Goal: Task Accomplishment & Management: Manage account settings

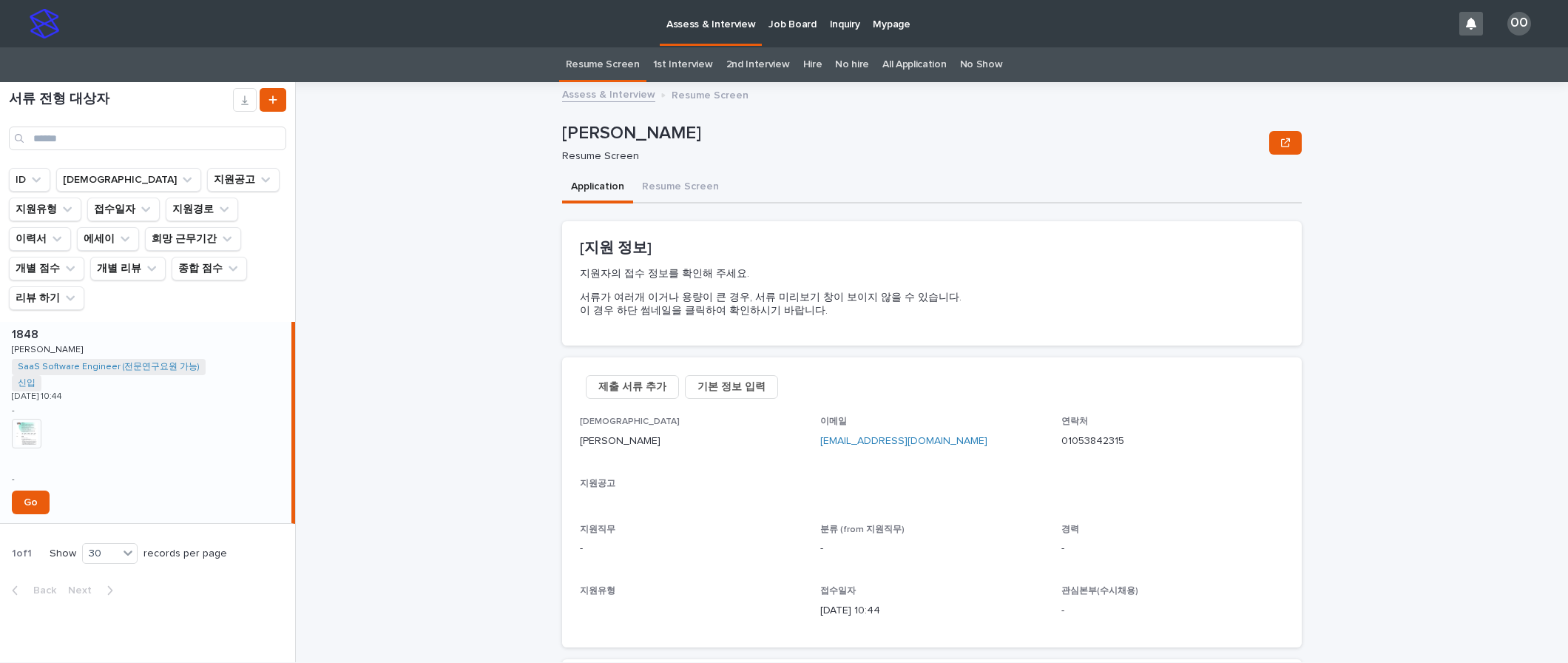
click at [23, 418] on img at bounding box center [26, 433] width 29 height 30
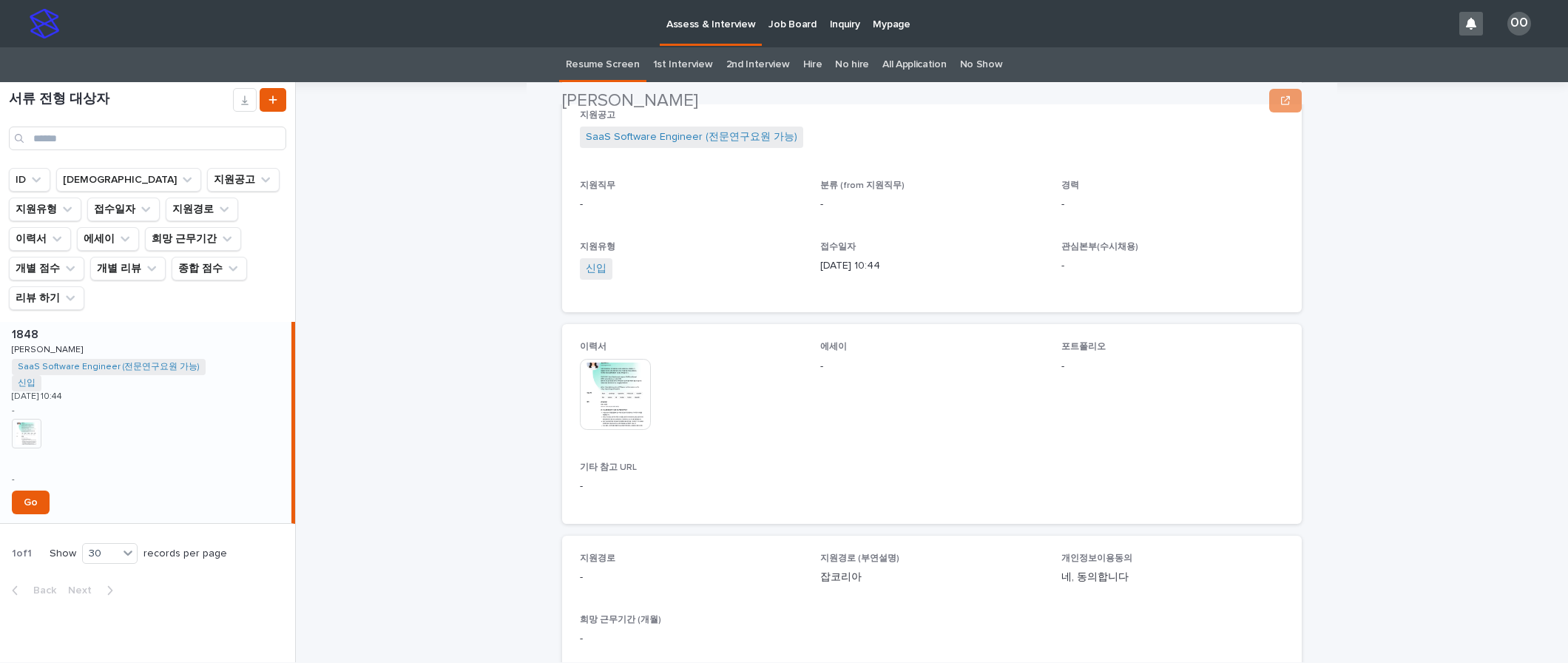
scroll to position [370, 0]
click at [616, 411] on img at bounding box center [615, 392] width 71 height 71
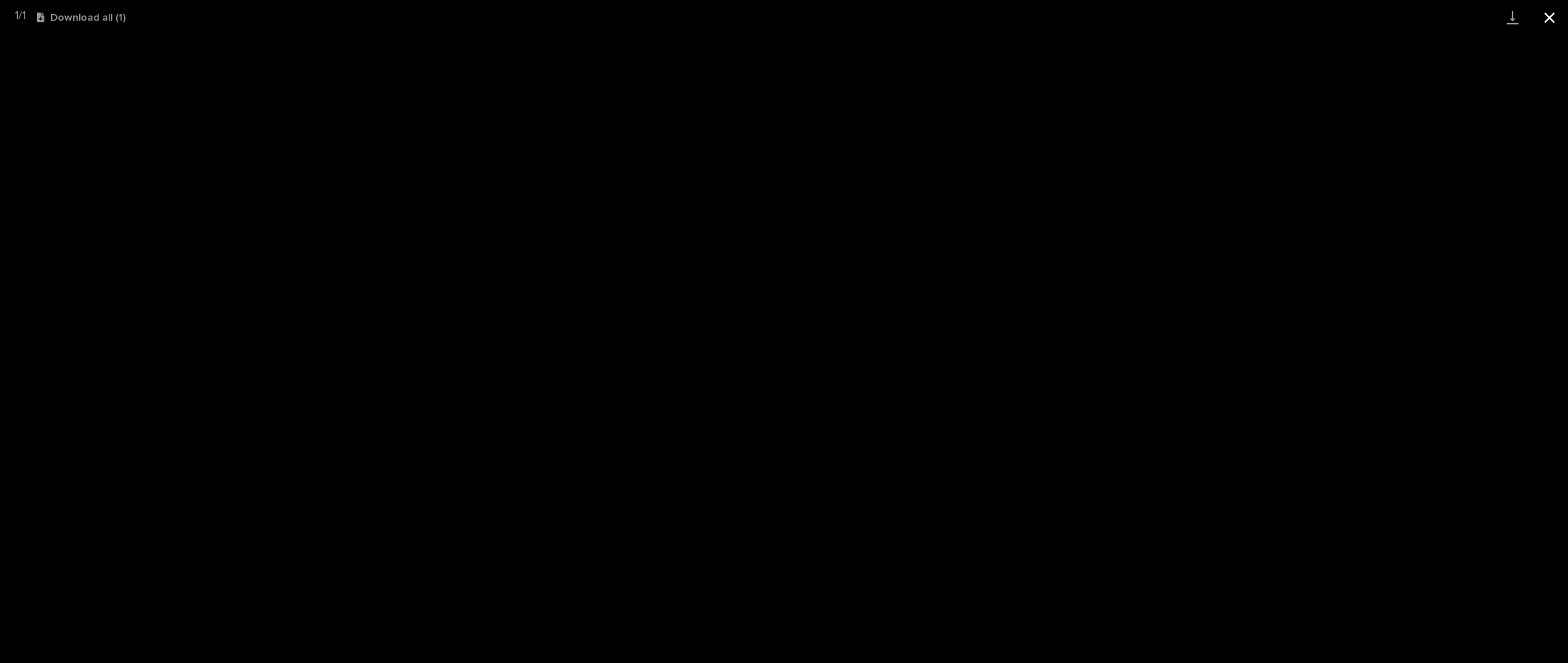
click at [1550, 12] on button "Close gallery" at bounding box center [1549, 17] width 37 height 35
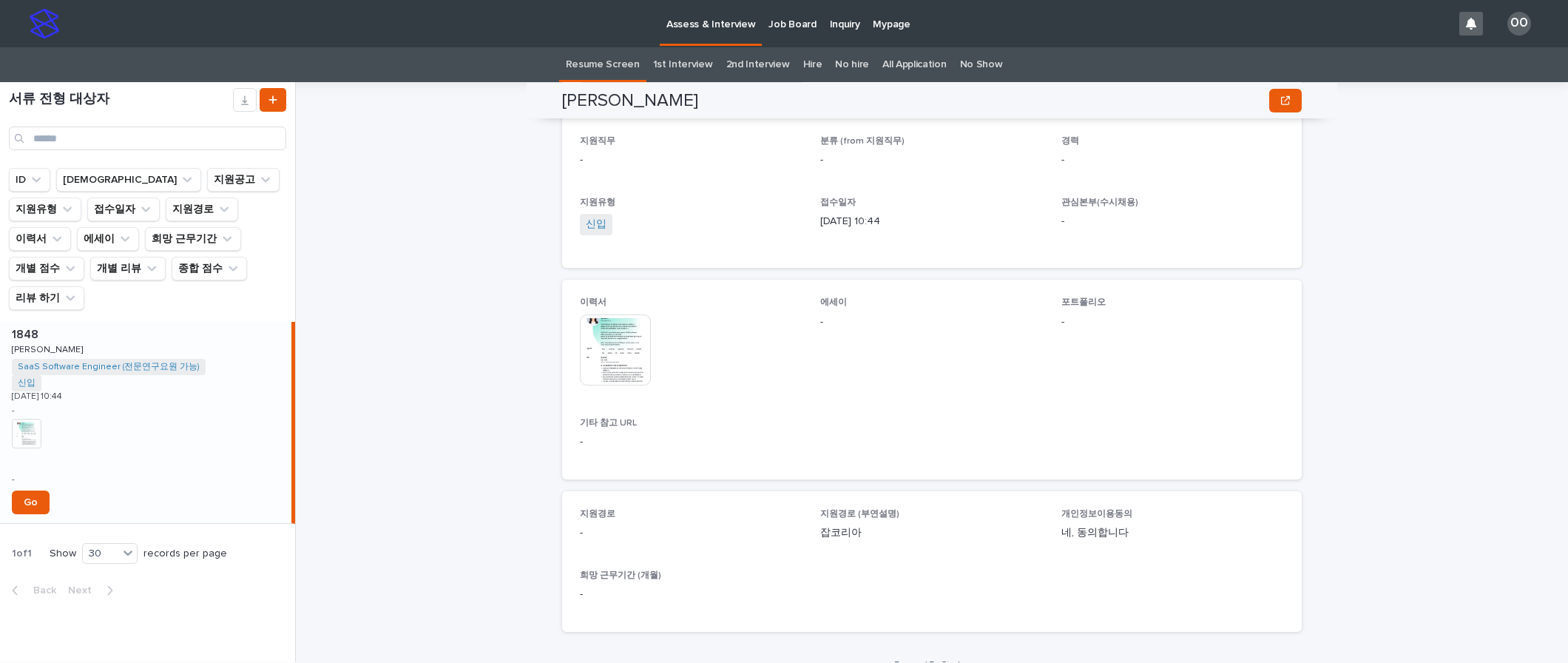
scroll to position [436, 0]
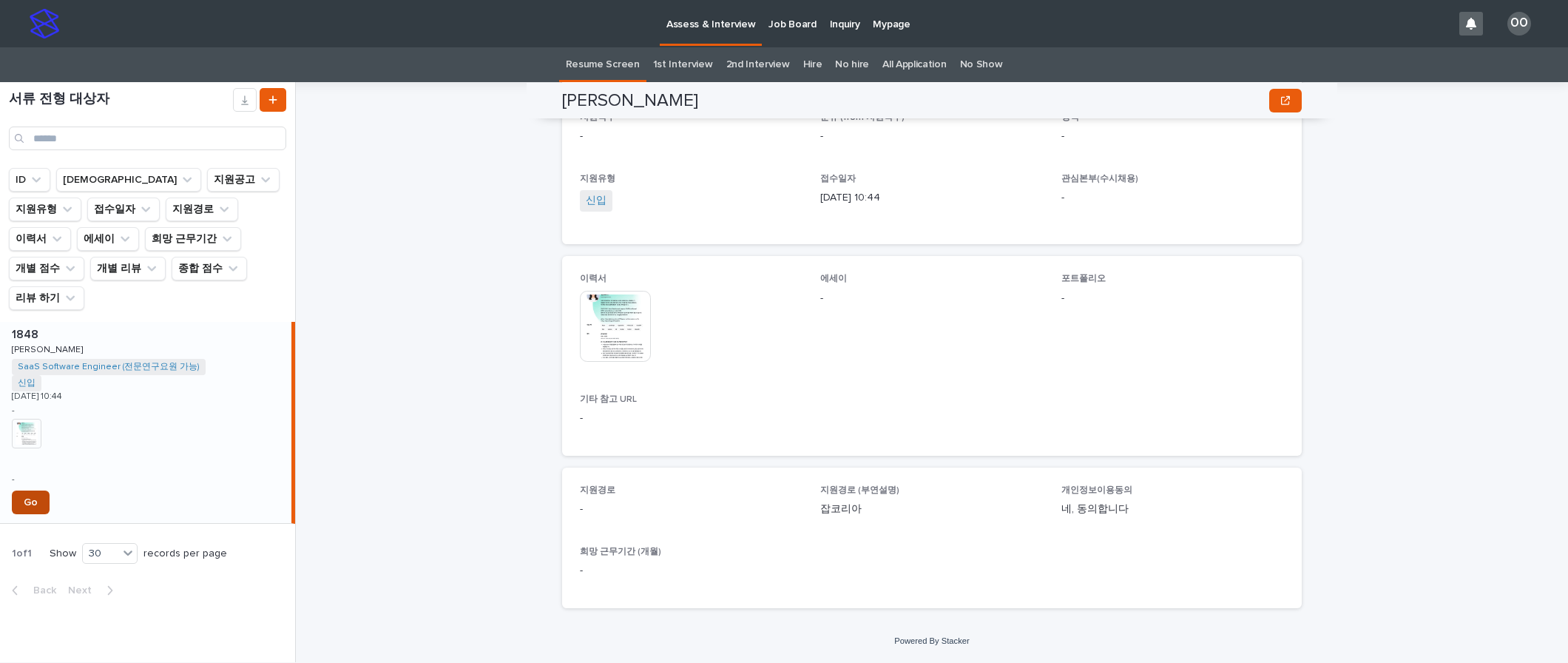
click at [31, 497] on span "Go" at bounding box center [30, 502] width 14 height 10
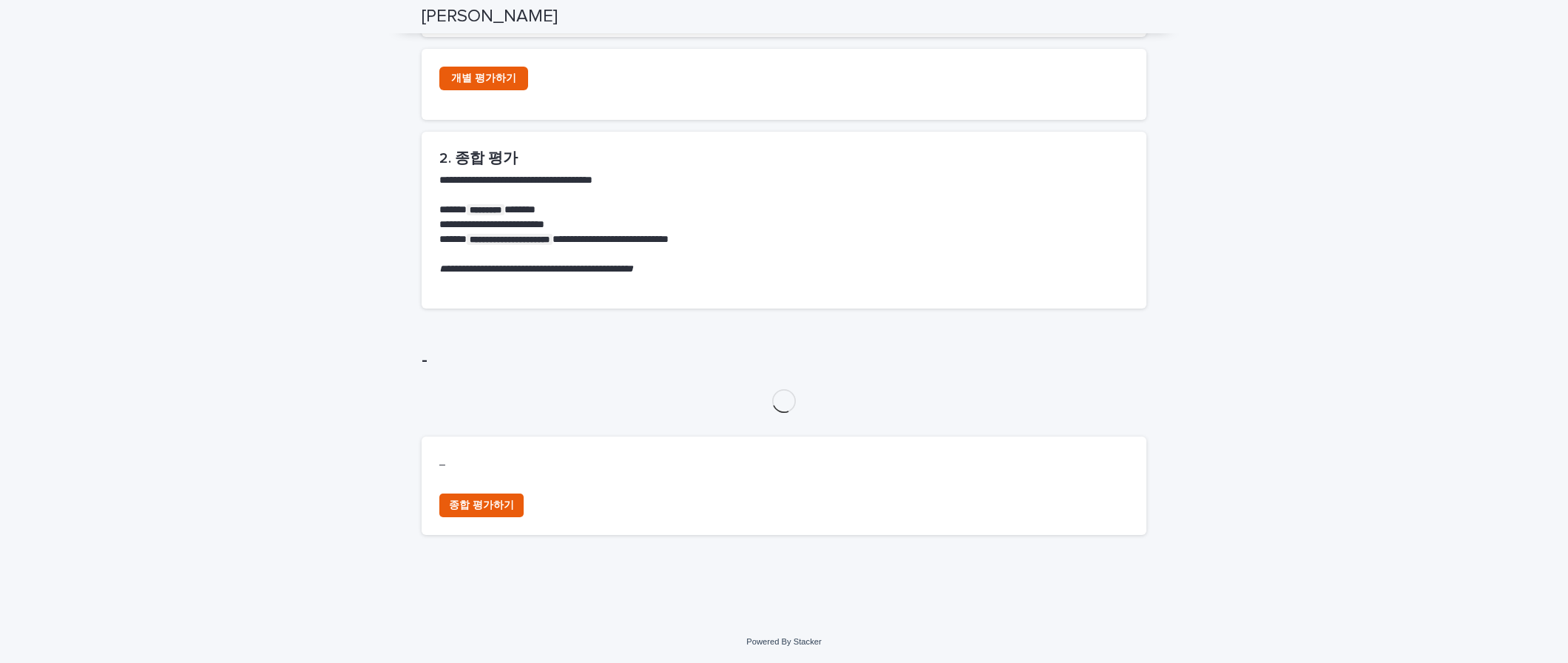
scroll to position [626, 0]
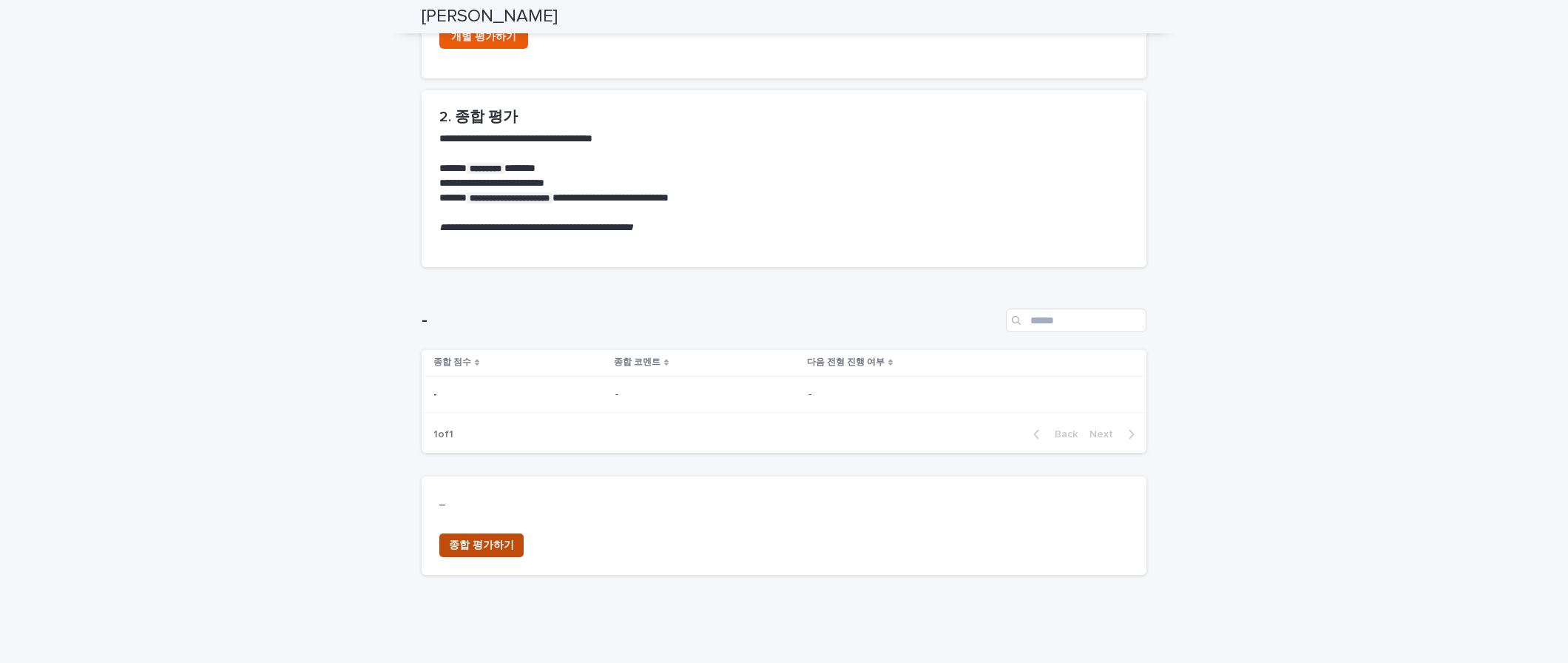
click at [455, 543] on span "종합 평가하기" at bounding box center [481, 545] width 65 height 15
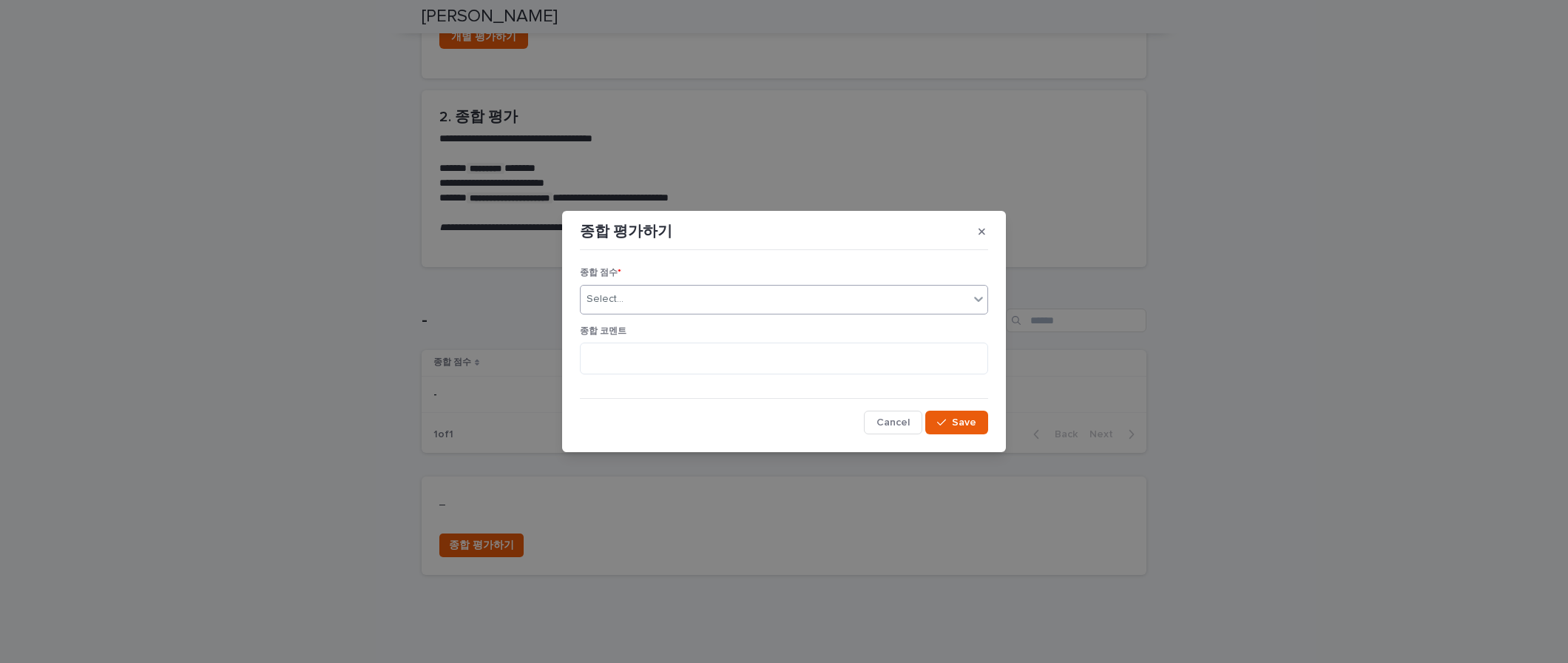
click at [706, 304] on div "Select..." at bounding box center [775, 299] width 388 height 24
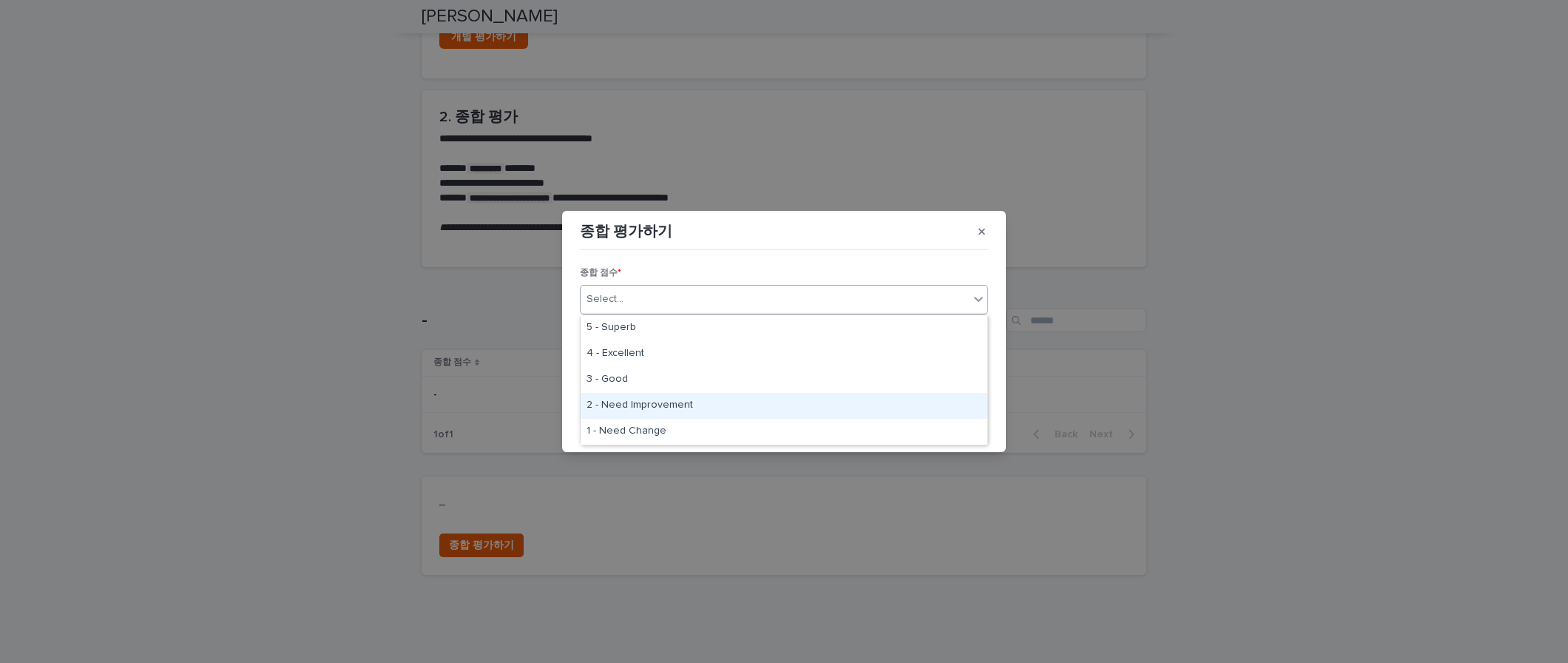
click at [661, 404] on div "2 - Need Improvement" at bounding box center [784, 405] width 407 height 26
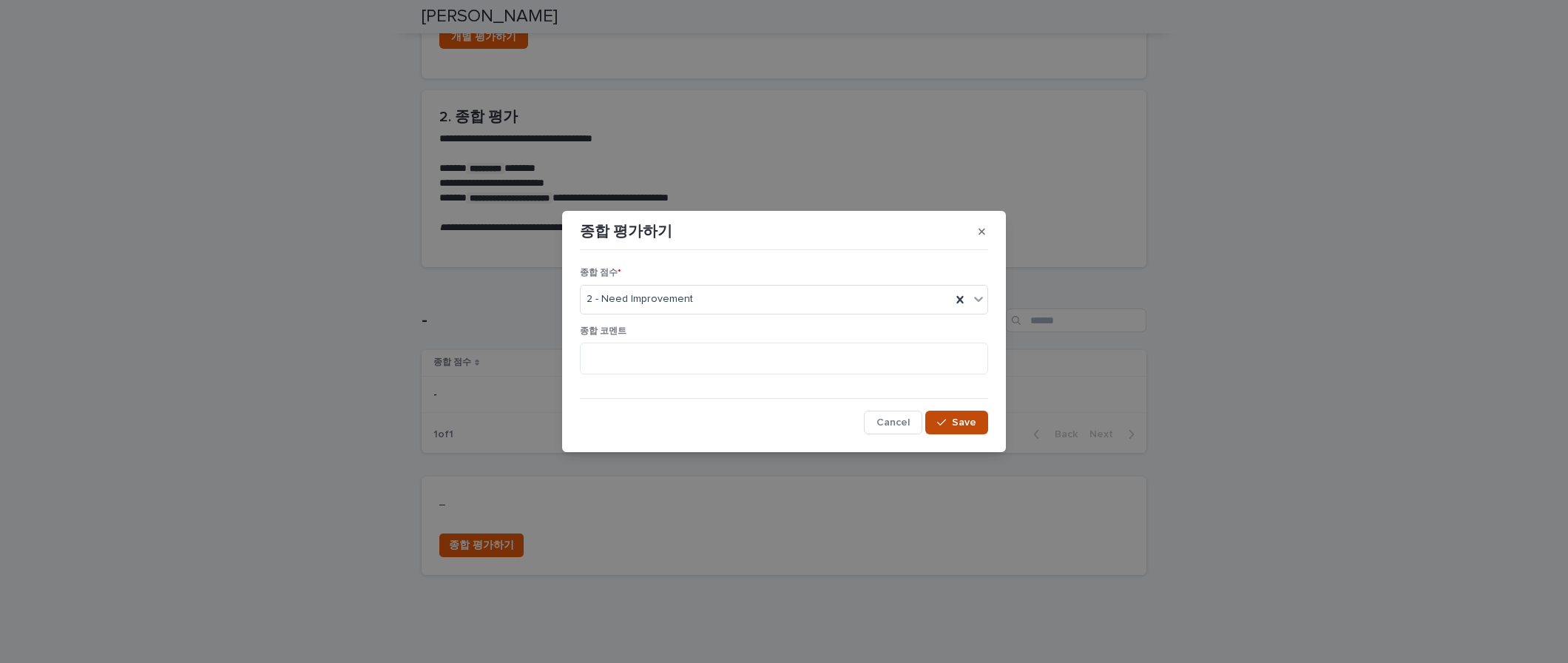
click at [956, 417] on span "Save" at bounding box center [963, 422] width 24 height 10
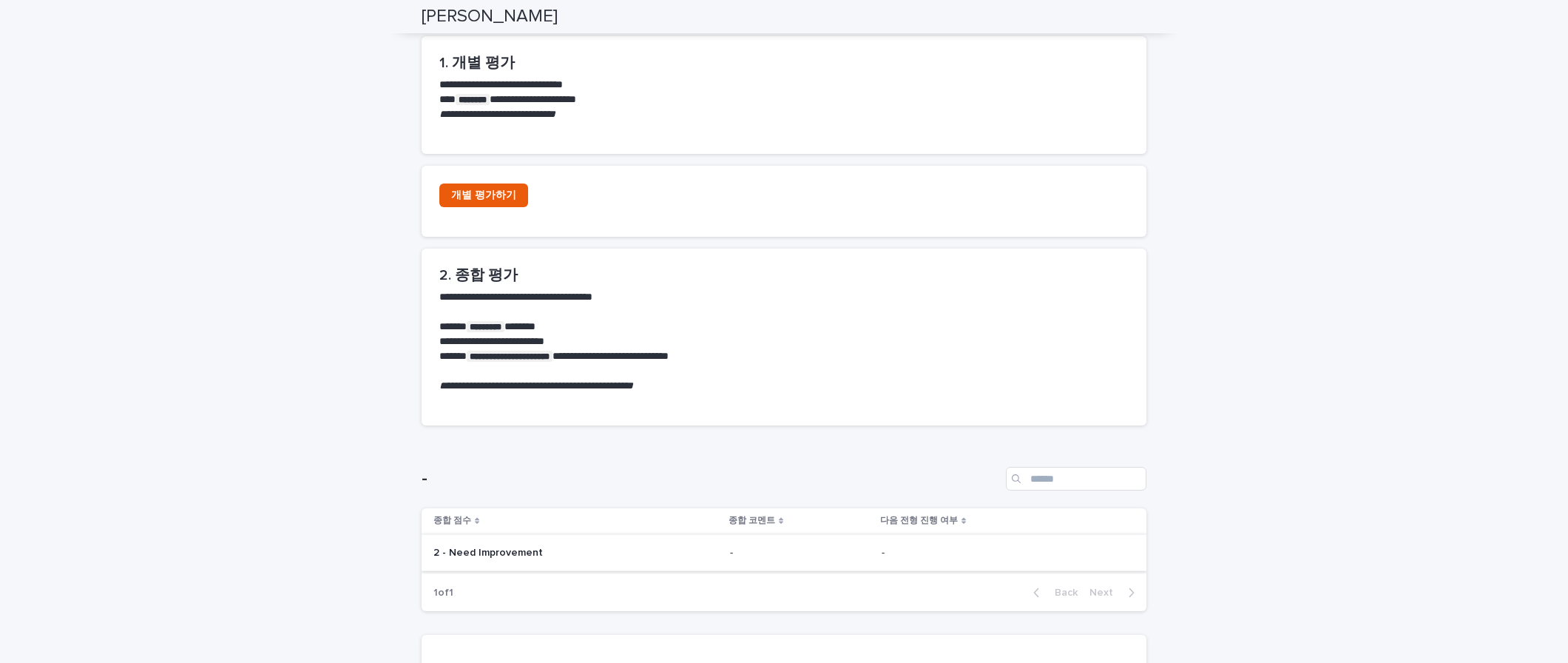
scroll to position [665, 0]
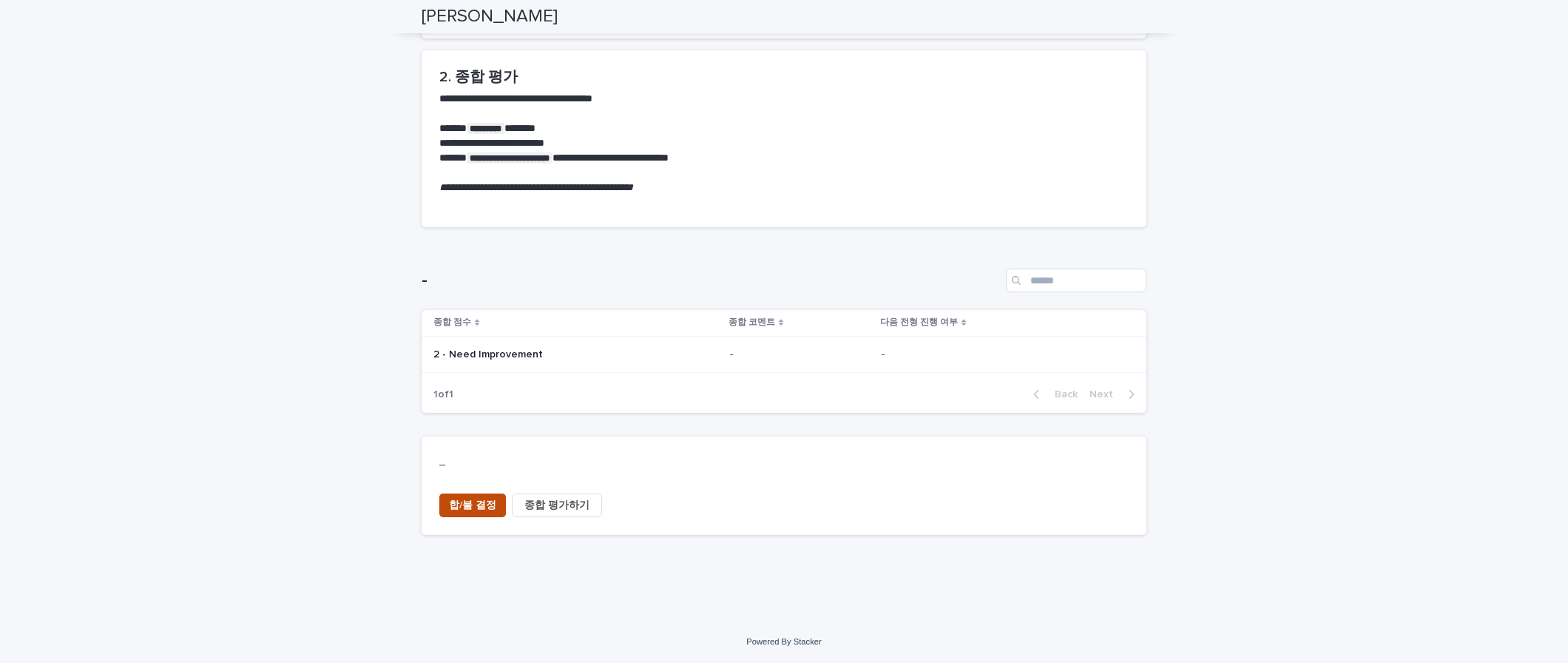
click at [470, 514] on button "합/불 결정" at bounding box center [473, 505] width 67 height 23
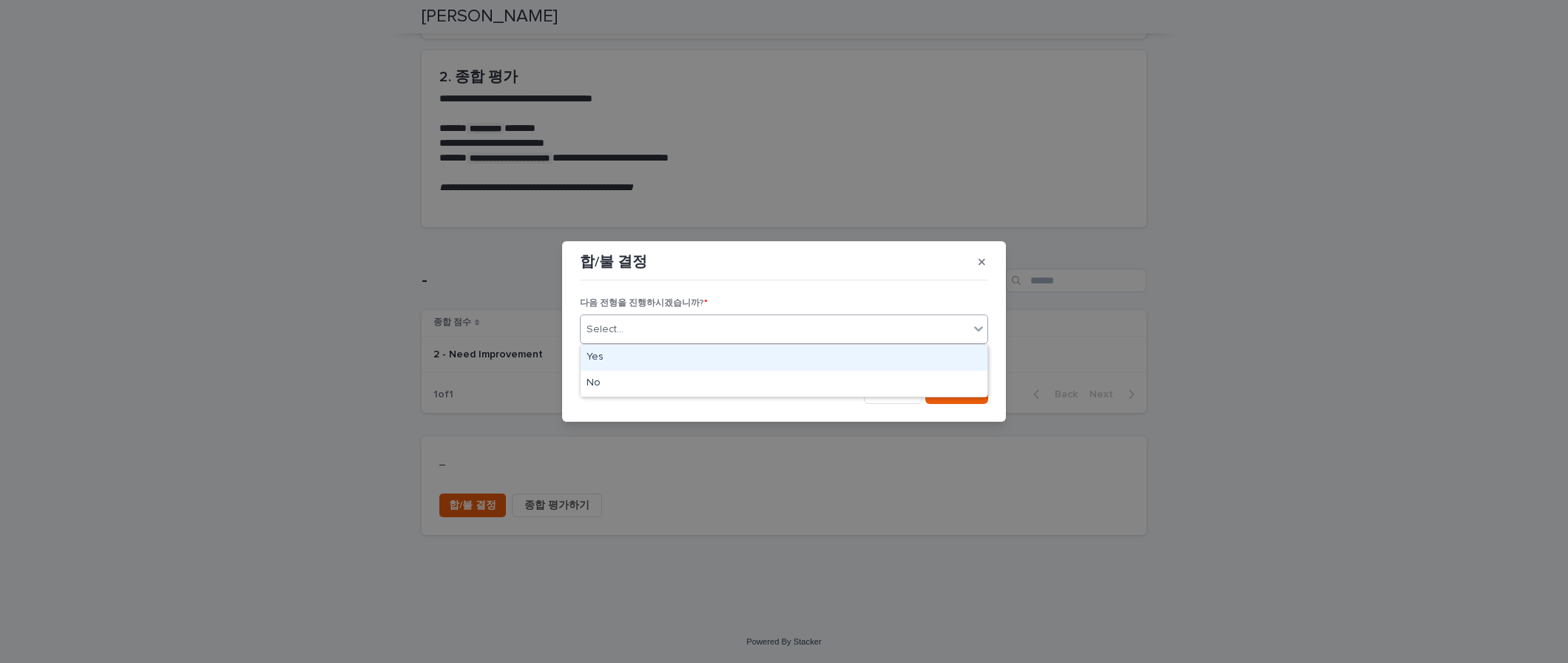
click at [700, 336] on div "Select..." at bounding box center [775, 329] width 388 height 24
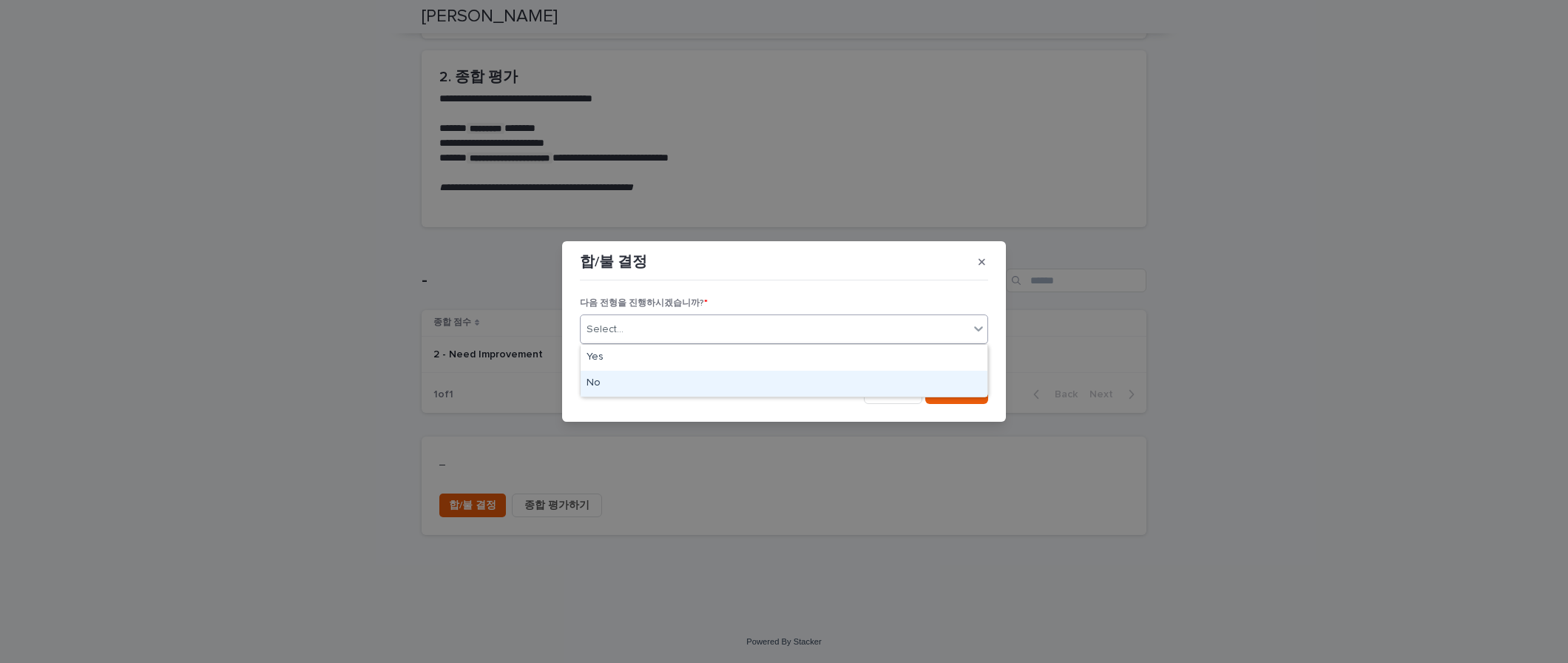
click at [685, 378] on div "No" at bounding box center [784, 383] width 407 height 26
click at [963, 384] on button "Save" at bounding box center [956, 392] width 63 height 23
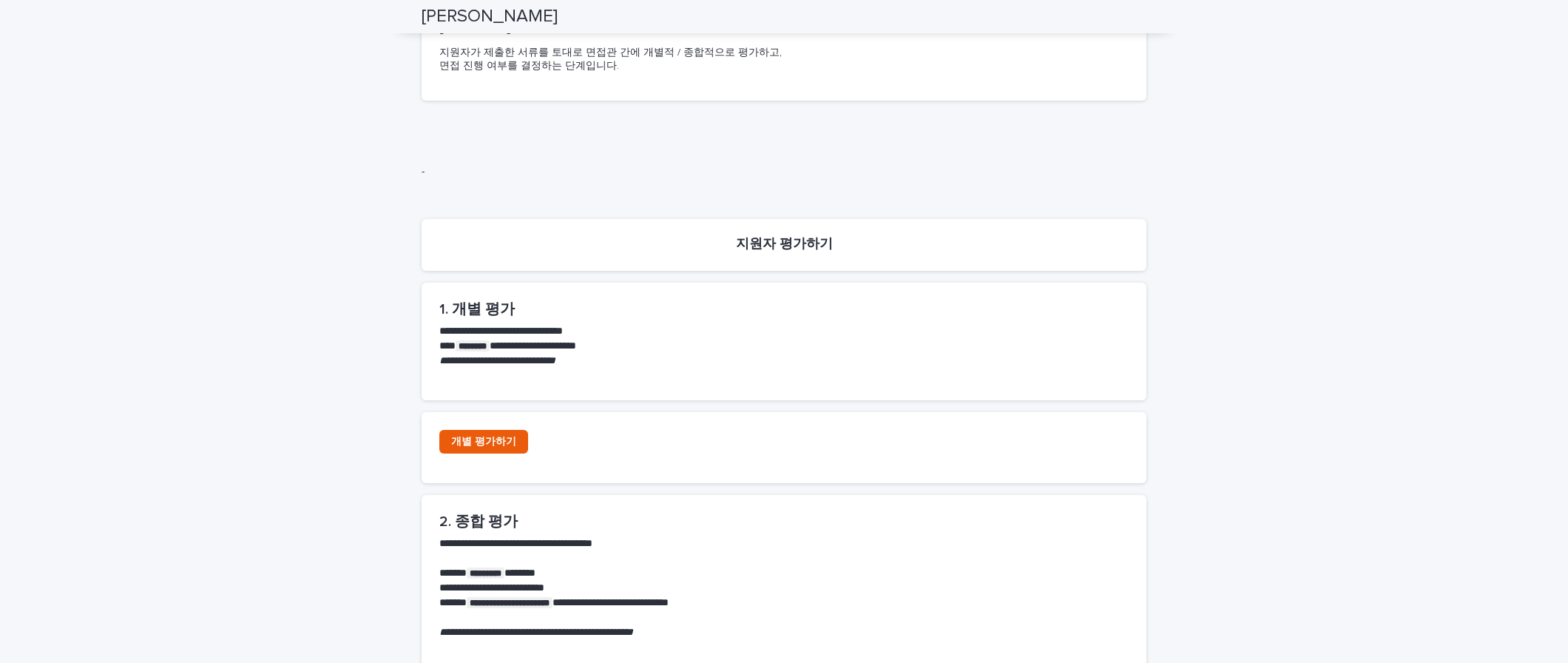
scroll to position [0, 0]
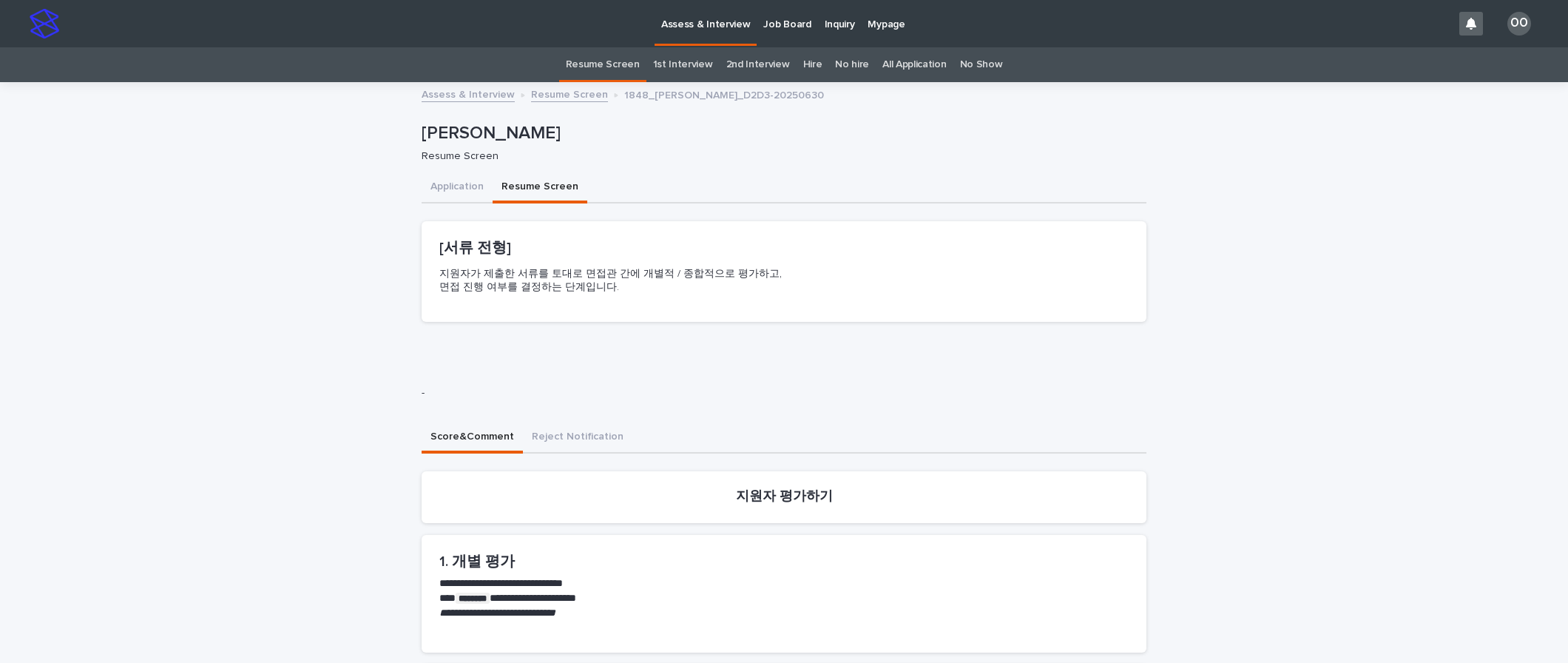
click at [837, 58] on link "No hire" at bounding box center [852, 64] width 34 height 35
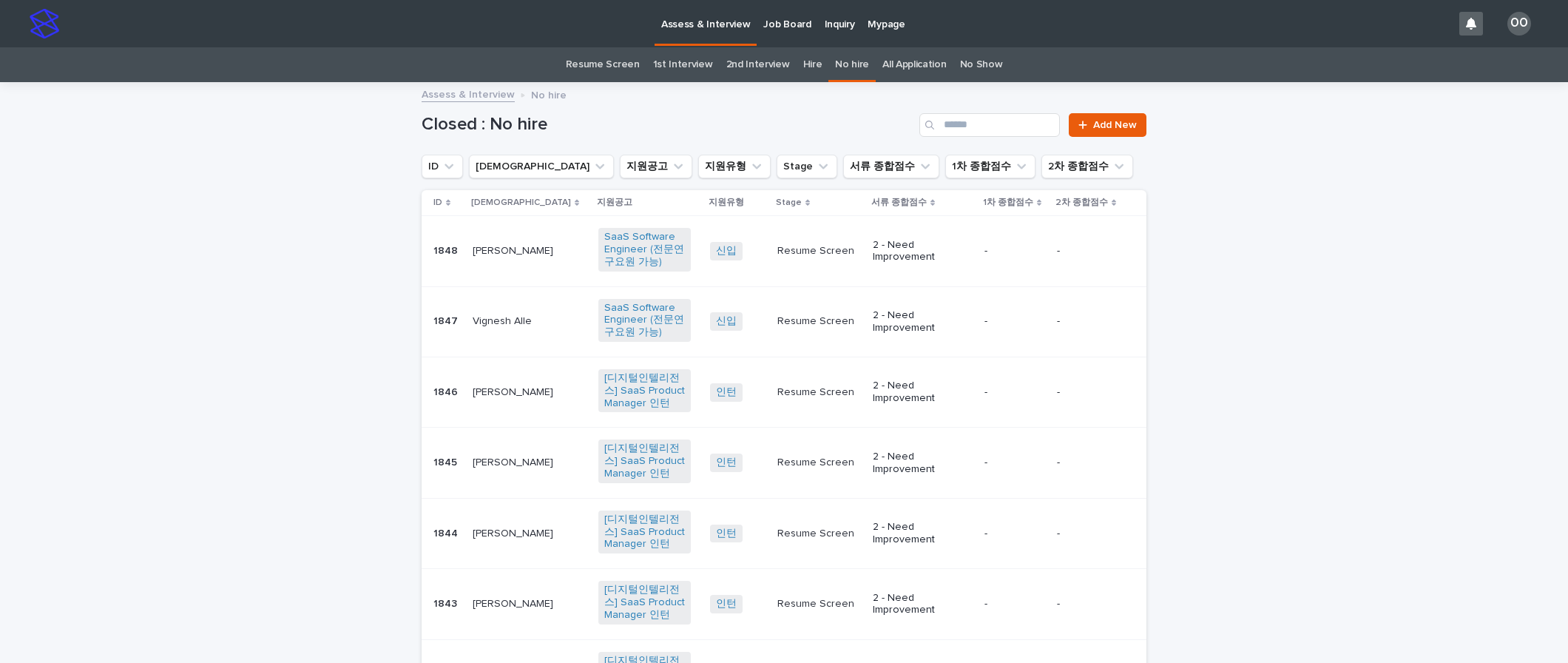
click at [492, 246] on p "[PERSON_NAME]" at bounding box center [515, 250] width 84 height 16
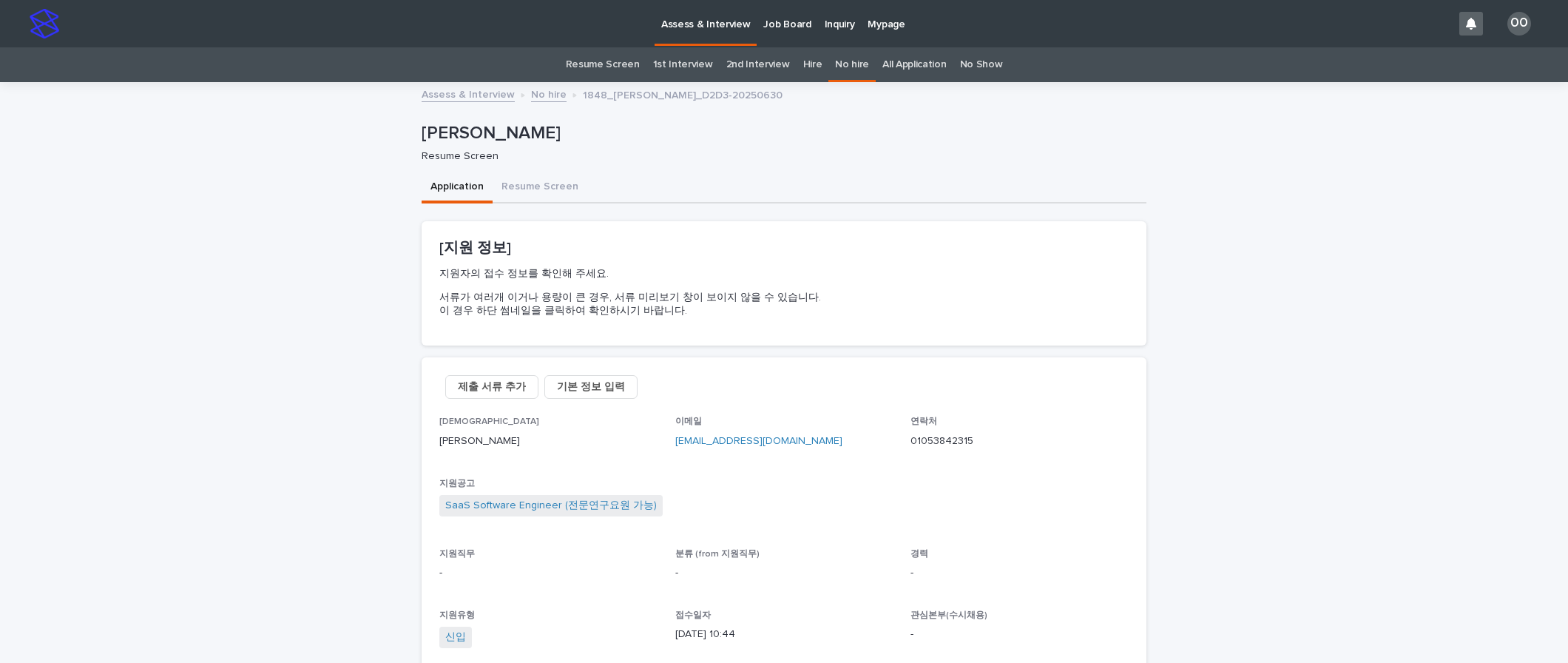
scroll to position [47, 0]
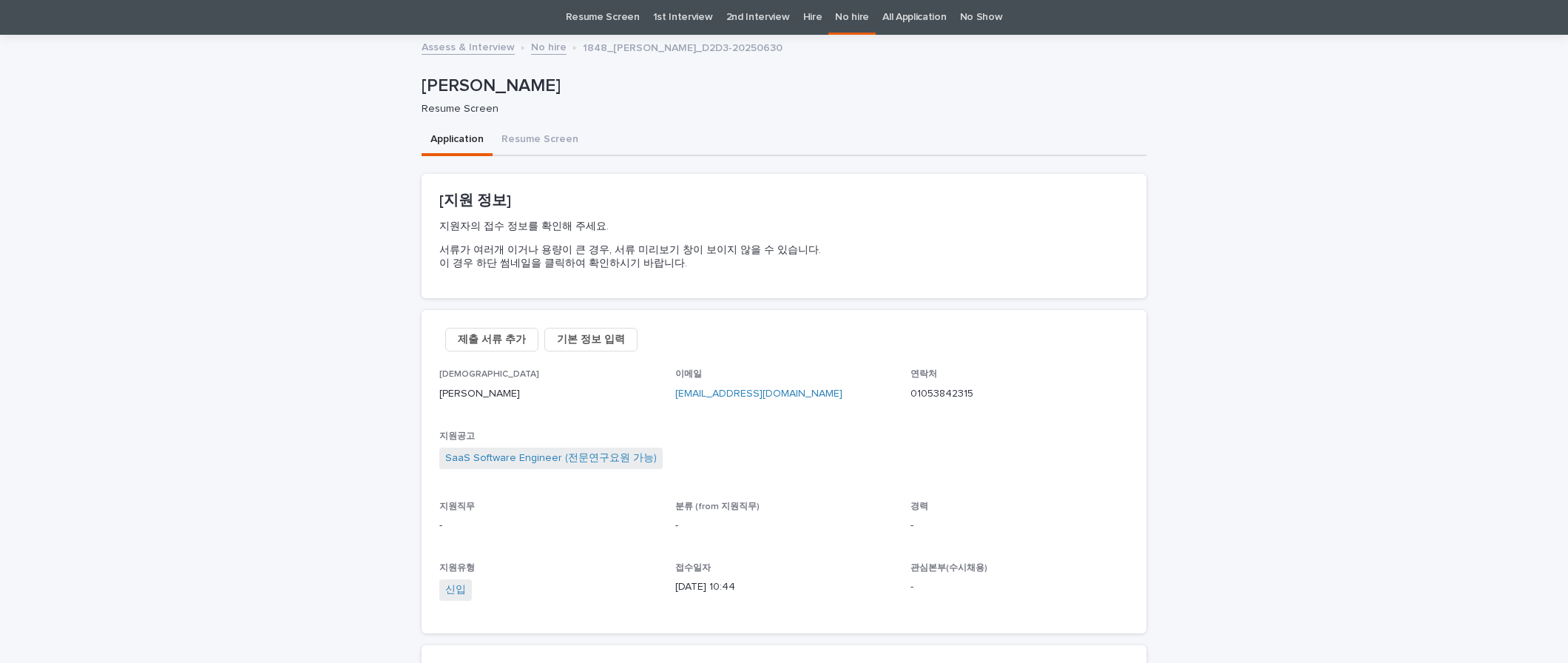
click at [513, 154] on div "[PERSON_NAME] [PERSON_NAME] Resume Screen Sorry, there was an error saving your…" at bounding box center [784, 522] width 725 height 973
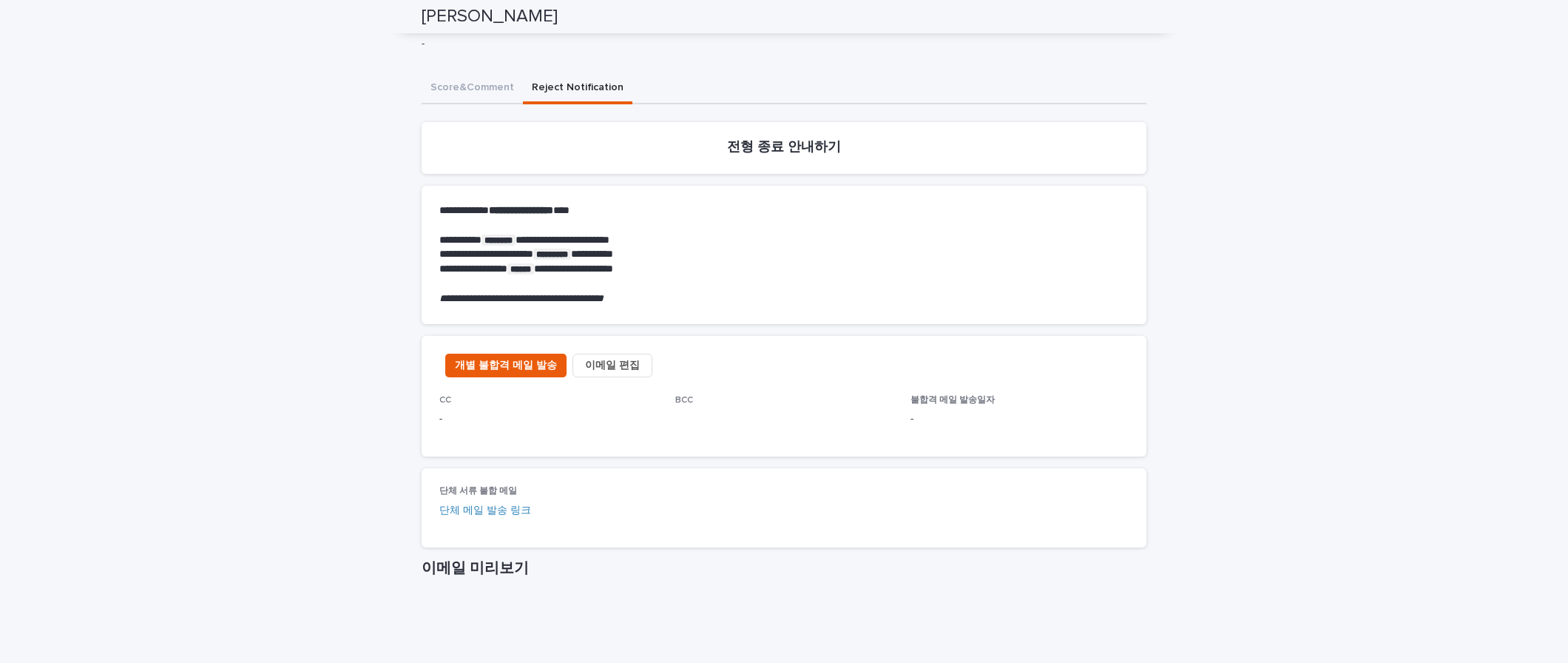
drag, startPoint x: 578, startPoint y: 220, endPoint x: 566, endPoint y: 245, distance: 27.7
click at [578, 220] on div "**********" at bounding box center [784, 550] width 725 height 953
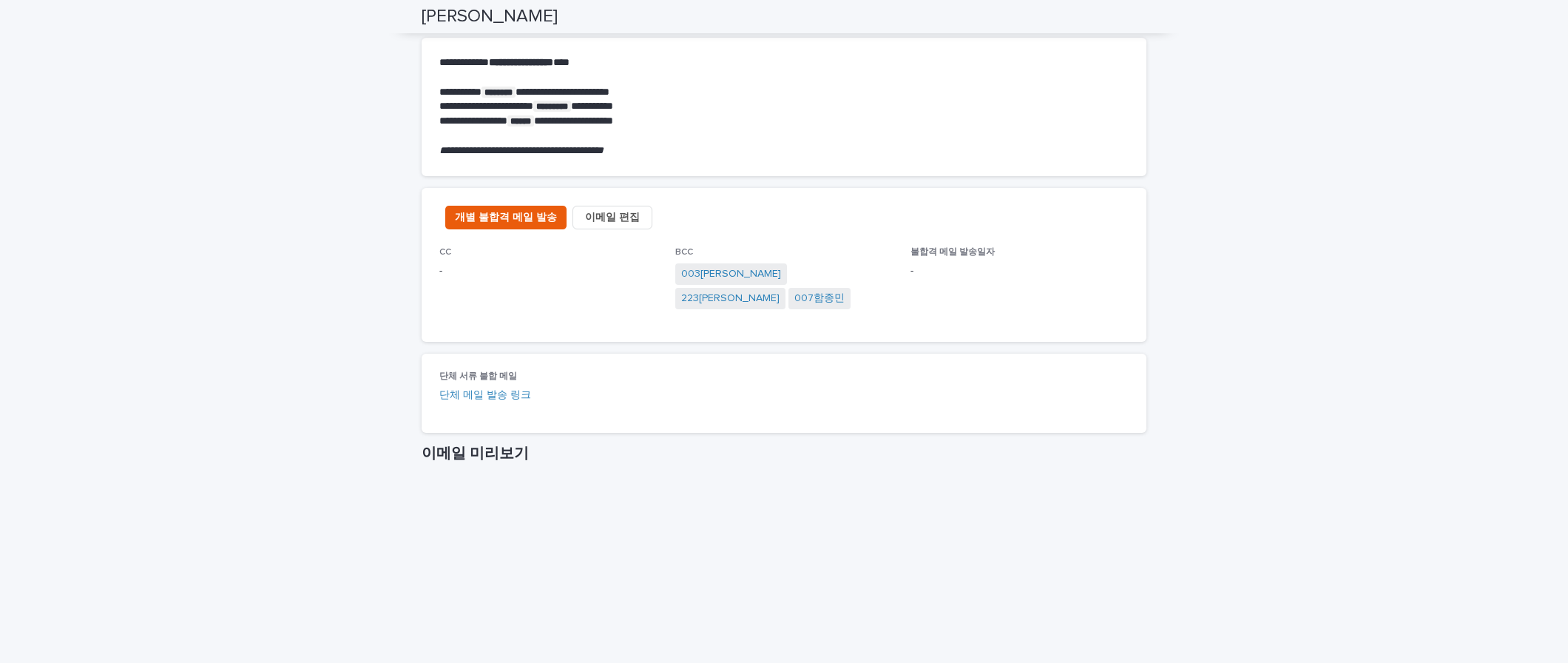
scroll to position [502, 0]
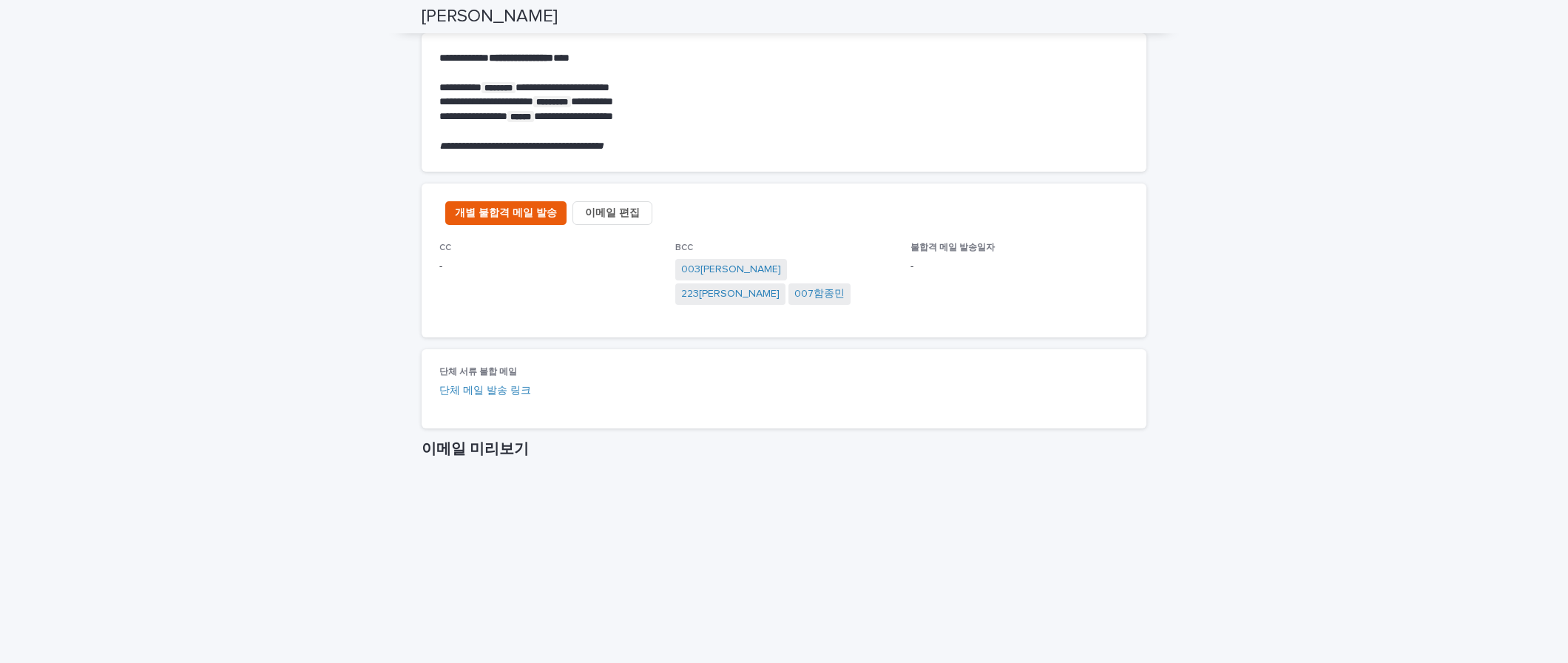
click at [605, 219] on span "이메일 편집" at bounding box center [612, 213] width 54 height 15
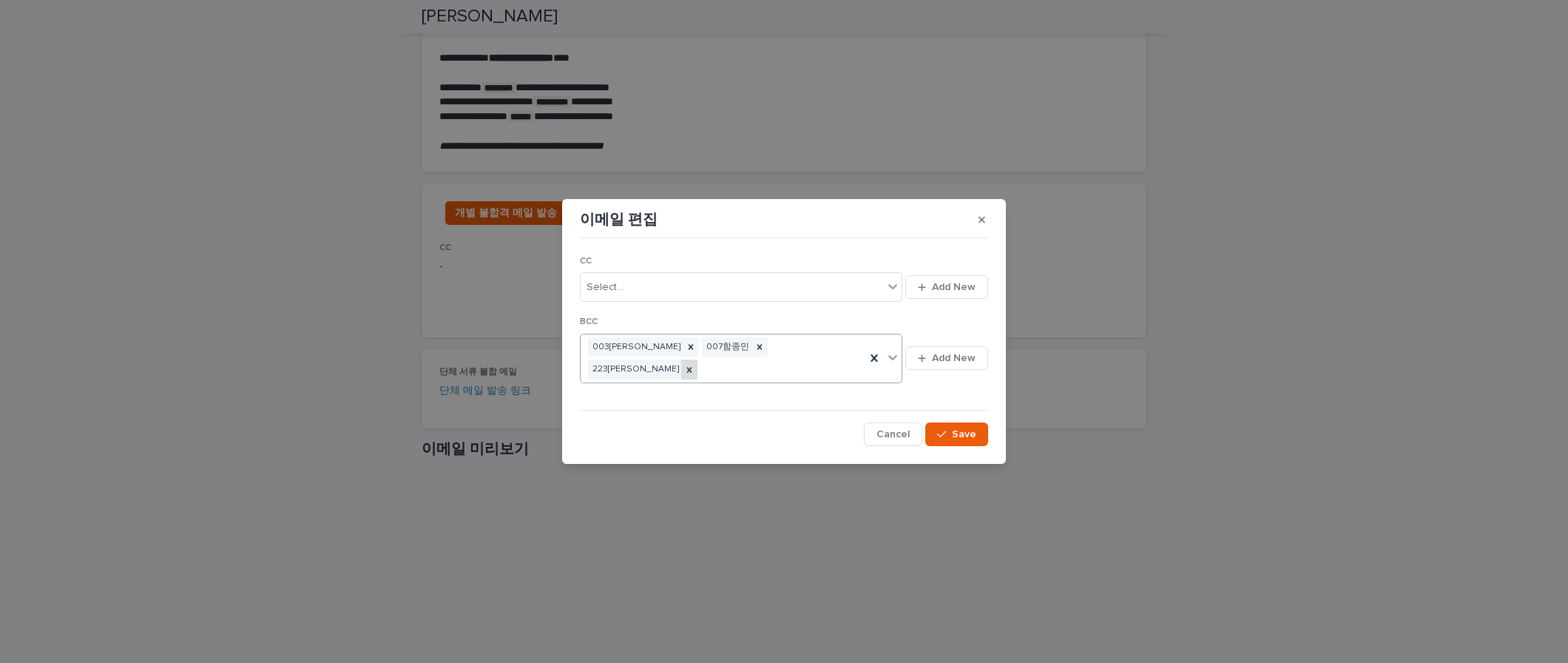
click at [695, 365] on icon at bounding box center [689, 370] width 10 height 10
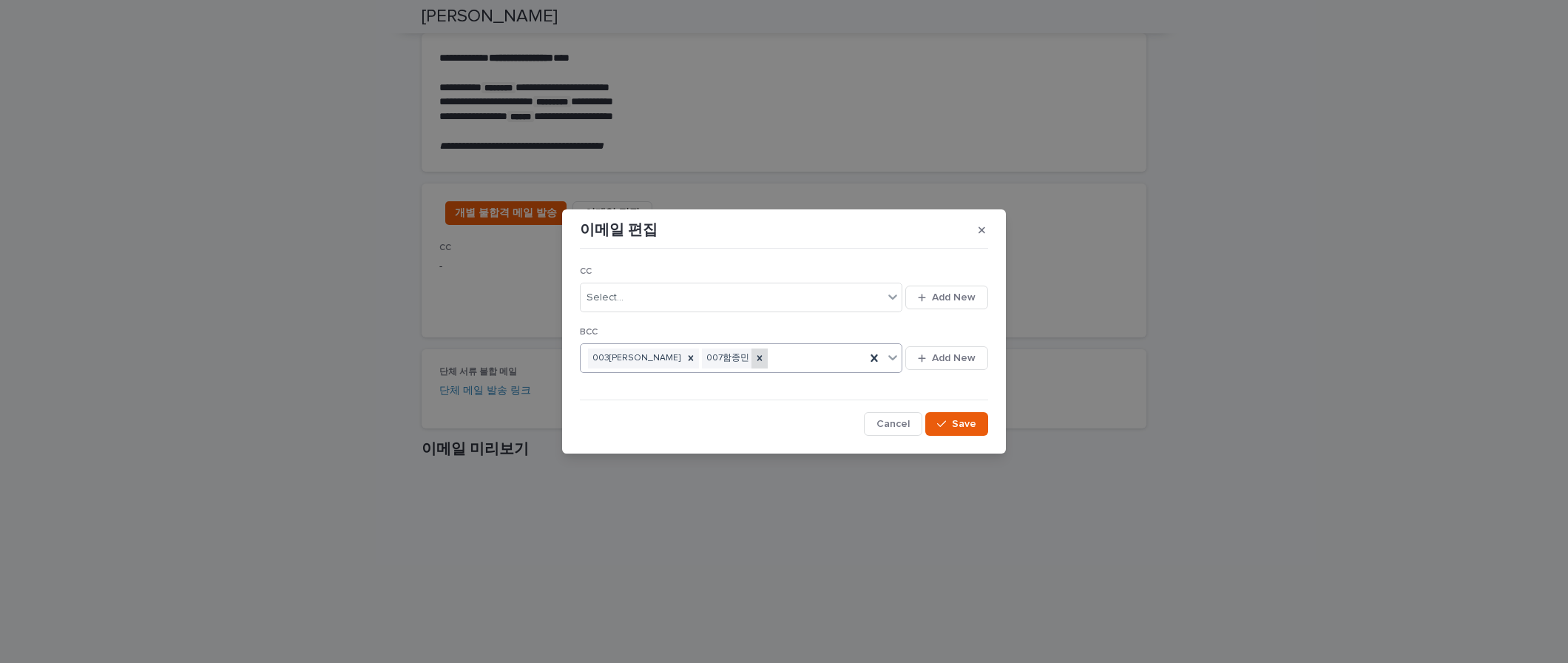
click at [755, 353] on icon at bounding box center [759, 357] width 10 height 10
click at [952, 429] on button "Save" at bounding box center [956, 424] width 63 height 23
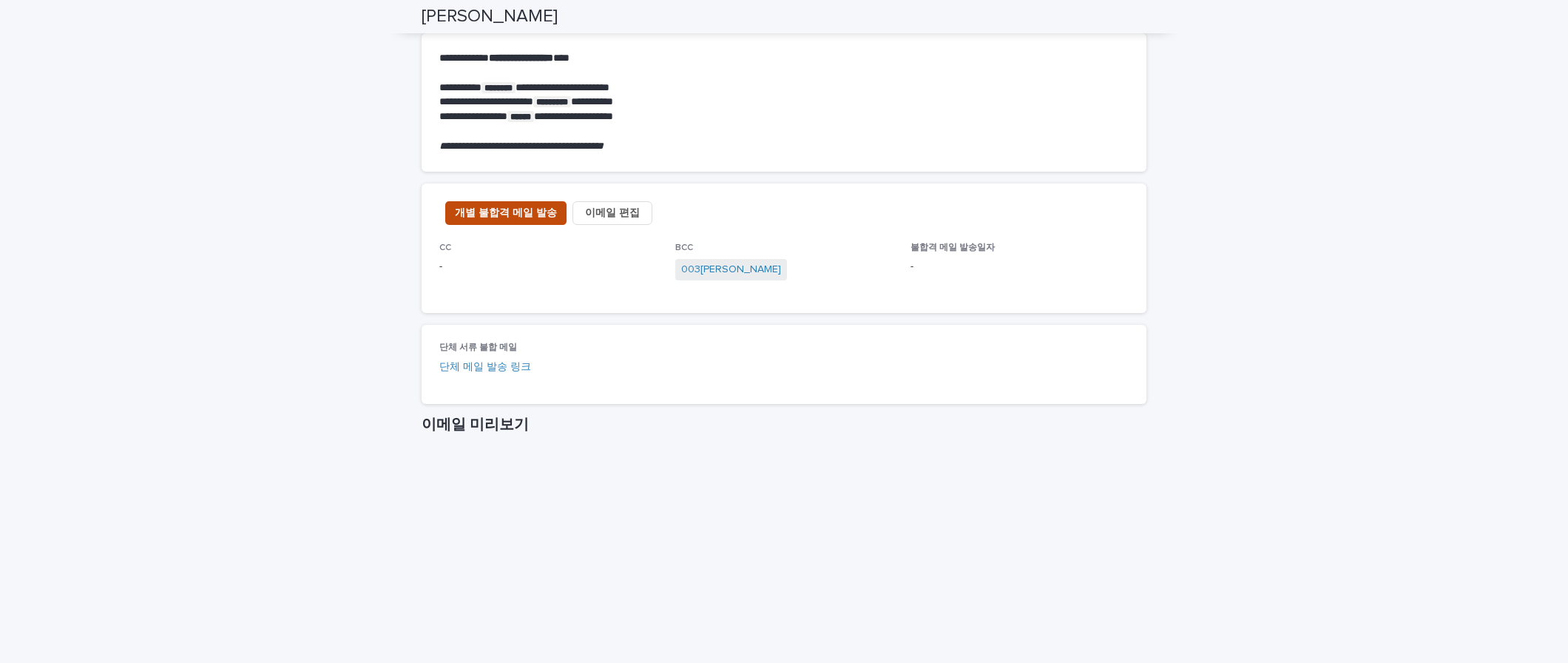
click at [526, 211] on span "개별 불합격 메일 발송" at bounding box center [505, 213] width 102 height 15
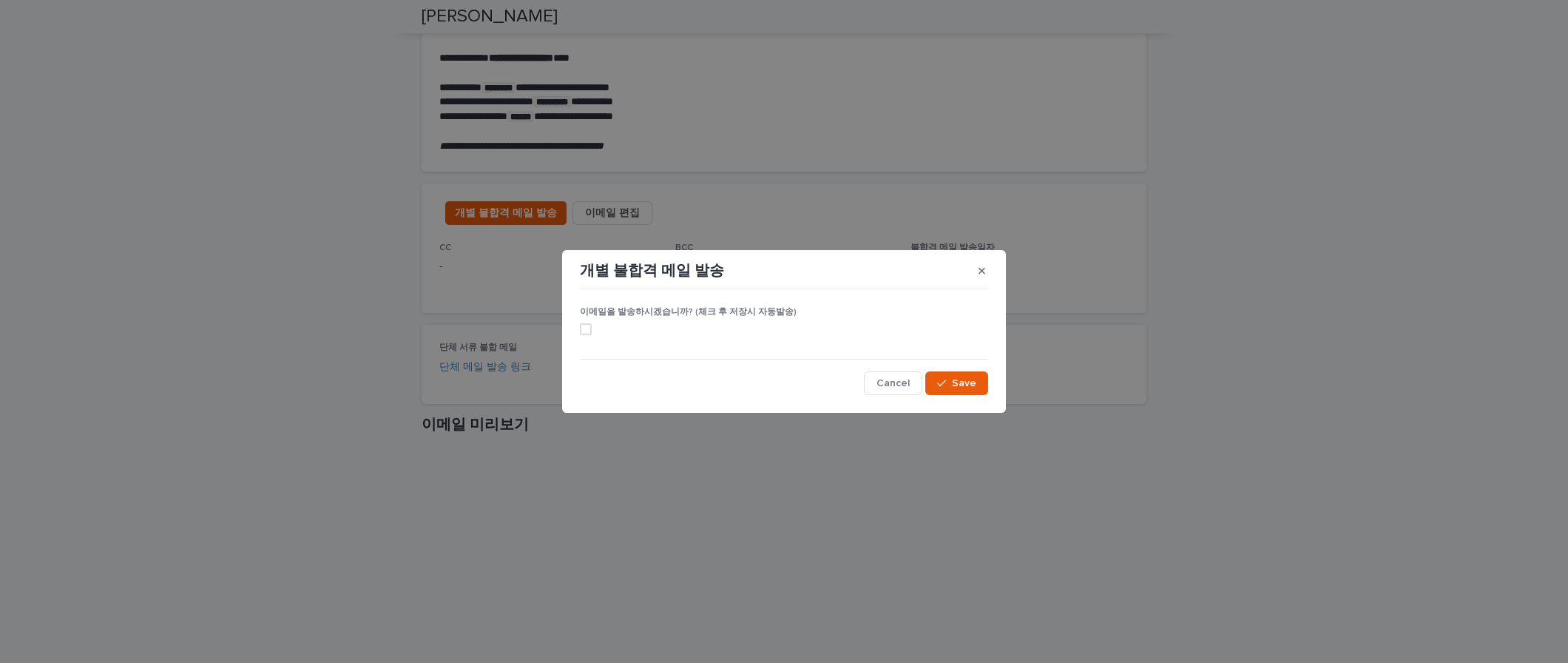
click at [575, 328] on section "개별 불합격 메일 발송 이메일을 발송하시겠습니까? (체크 후 저장시 자동발송) Cancel Save" at bounding box center [784, 332] width 444 height 163
click at [581, 330] on span at bounding box center [585, 328] width 12 height 12
click at [968, 380] on span "Save" at bounding box center [963, 383] width 24 height 10
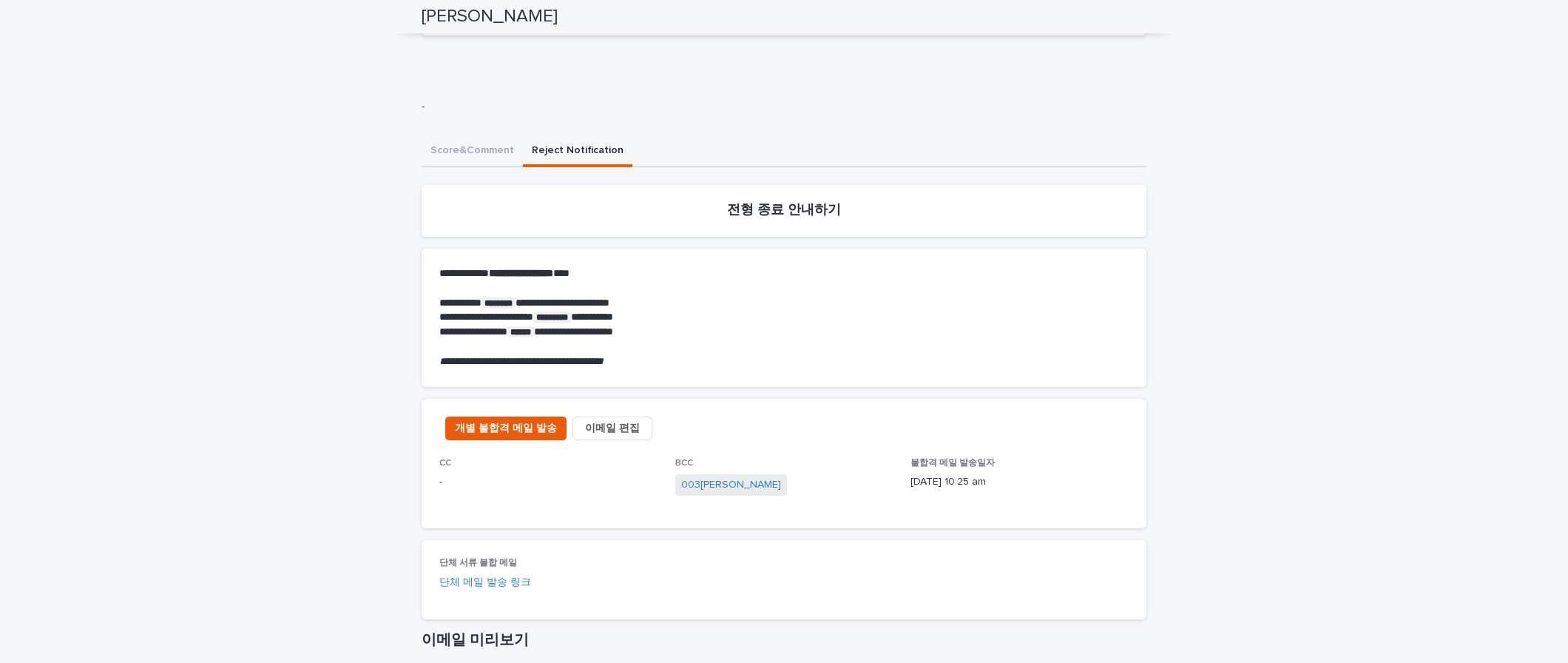
scroll to position [0, 0]
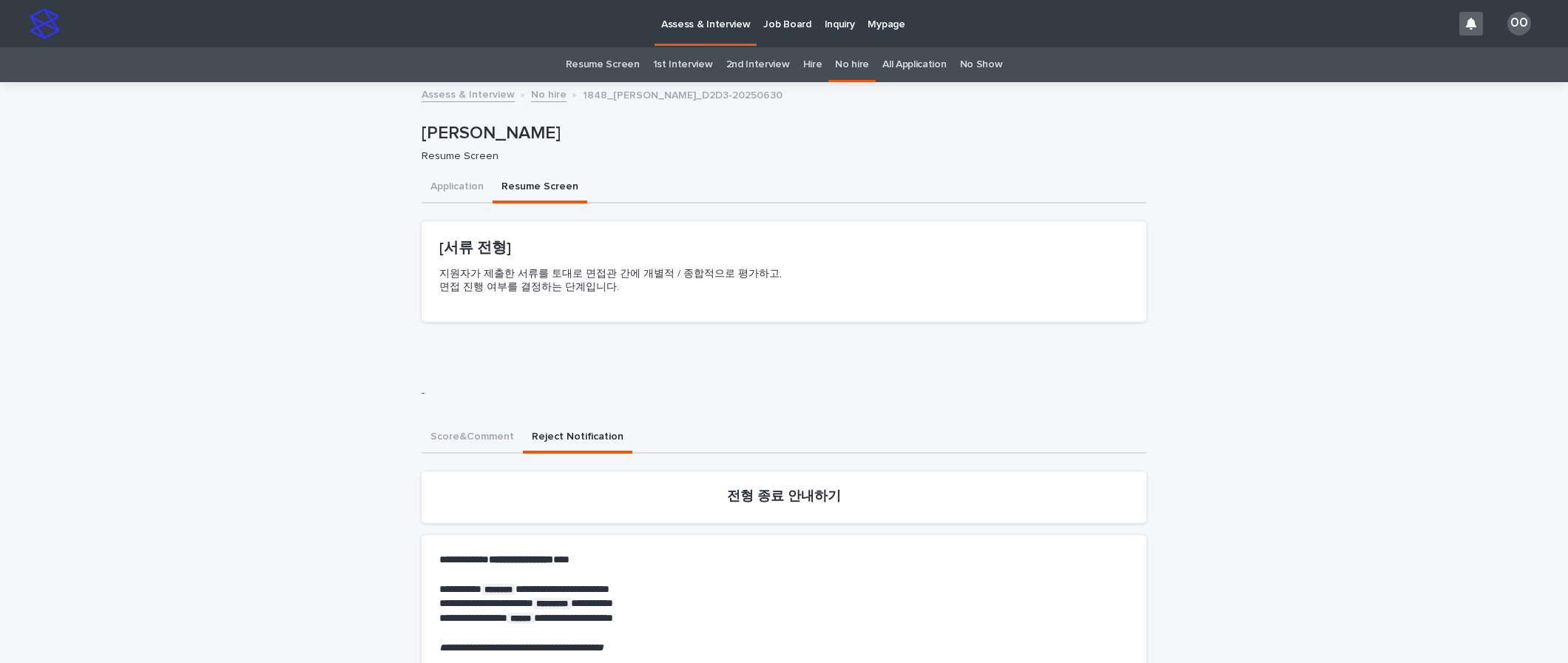
click at [586, 67] on link "Resume Screen" at bounding box center [602, 64] width 74 height 35
